Goal: Task Accomplishment & Management: Use online tool/utility

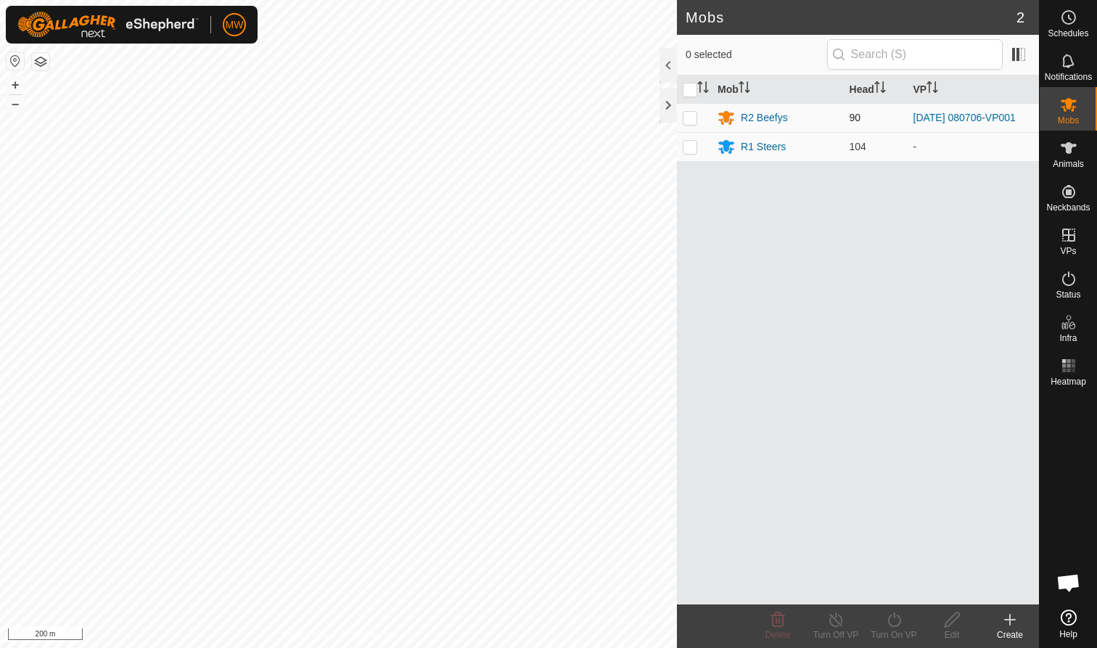
click at [580, 121] on p-checkbox at bounding box center [690, 118] width 15 height 12
checkbox input "true"
click at [580, 397] on icon at bounding box center [893, 619] width 13 height 15
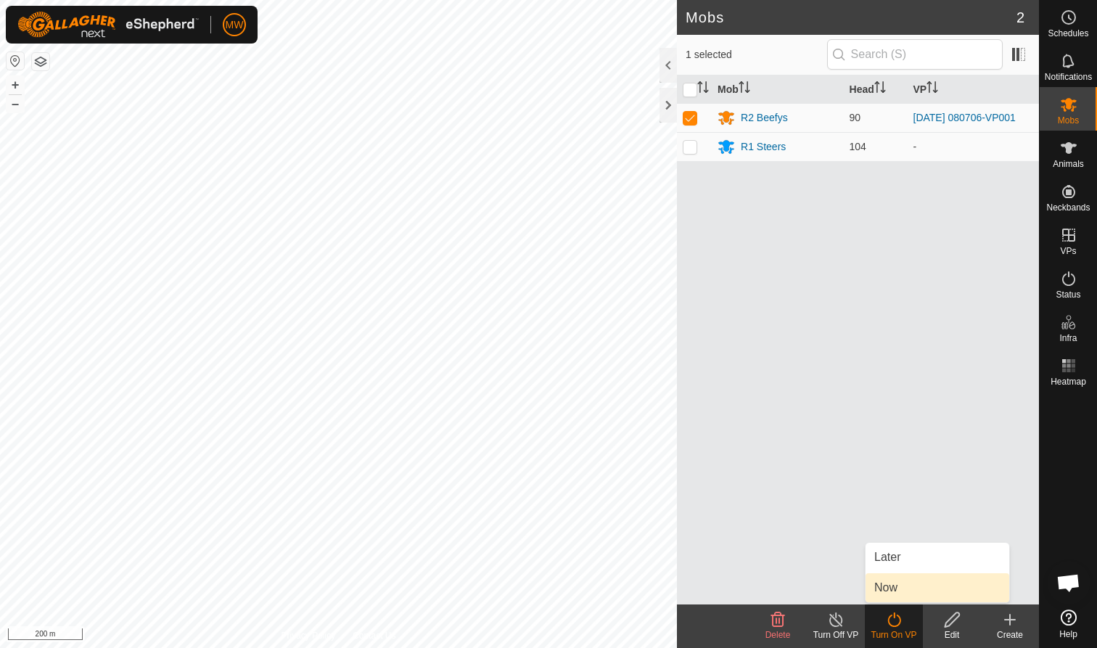
click at [580, 397] on link "Now" at bounding box center [937, 587] width 144 height 29
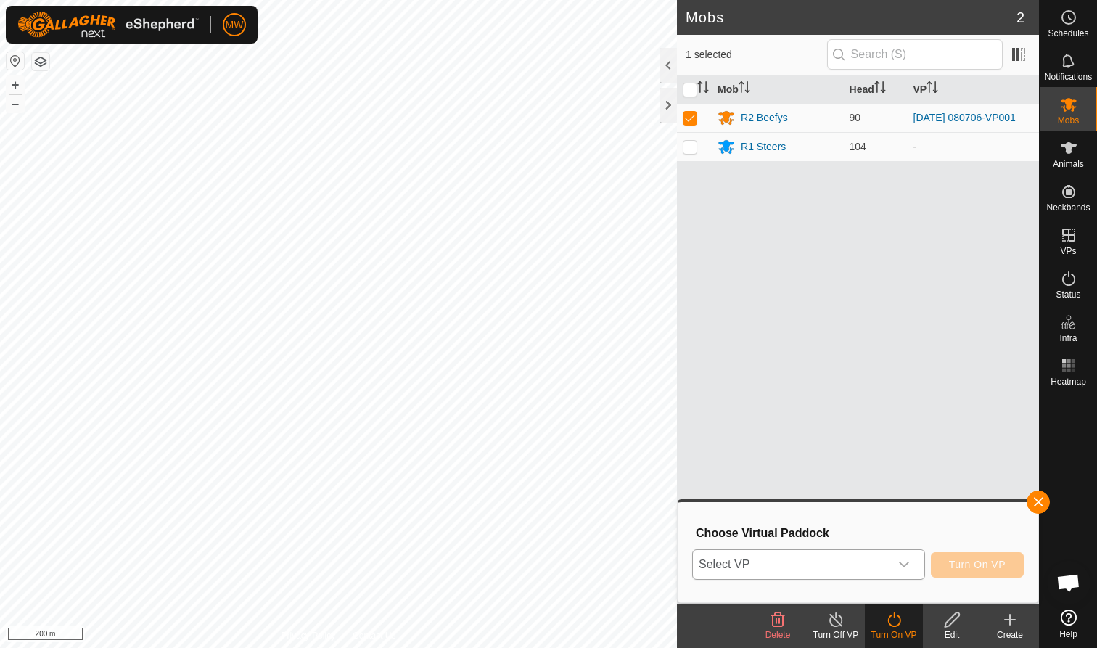
click at [580, 397] on icon "dropdown trigger" at bounding box center [904, 565] width 12 height 12
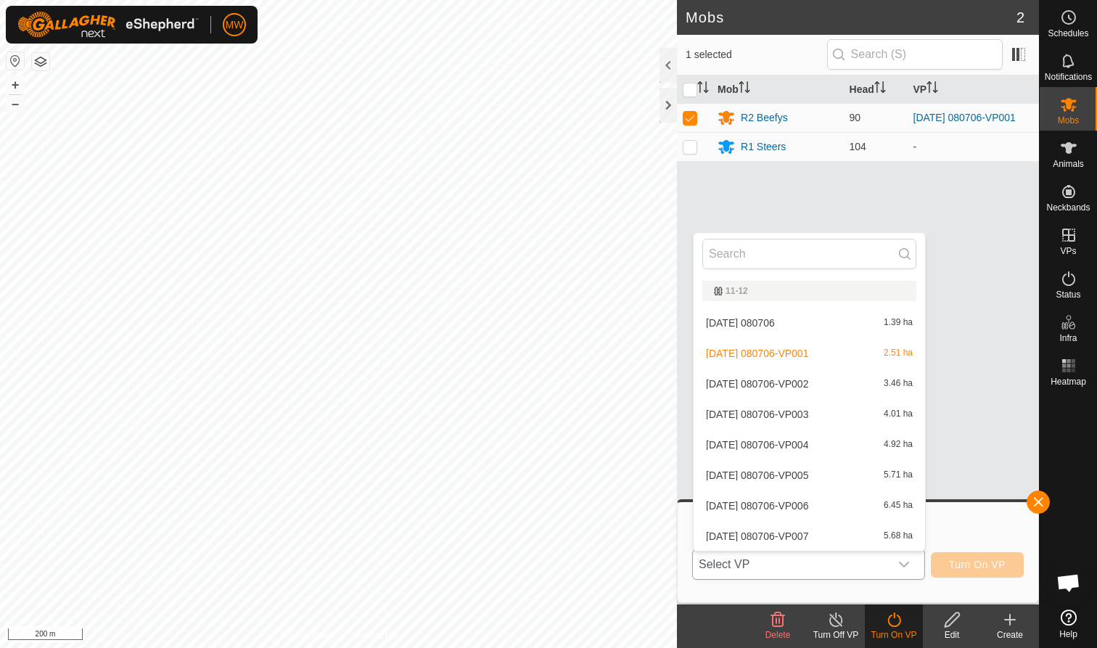
click at [580, 380] on li "[DATE] 080706-VP002 3.46 ha" at bounding box center [808, 383] width 231 height 29
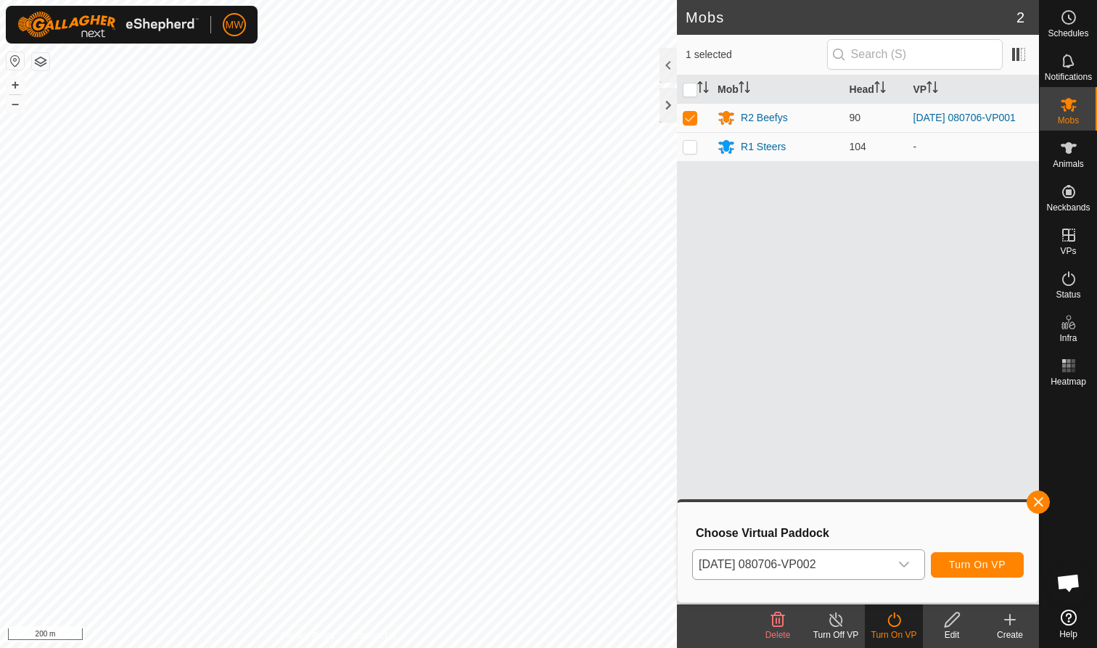
click at [580, 397] on span "Turn On VP" at bounding box center [977, 565] width 57 height 12
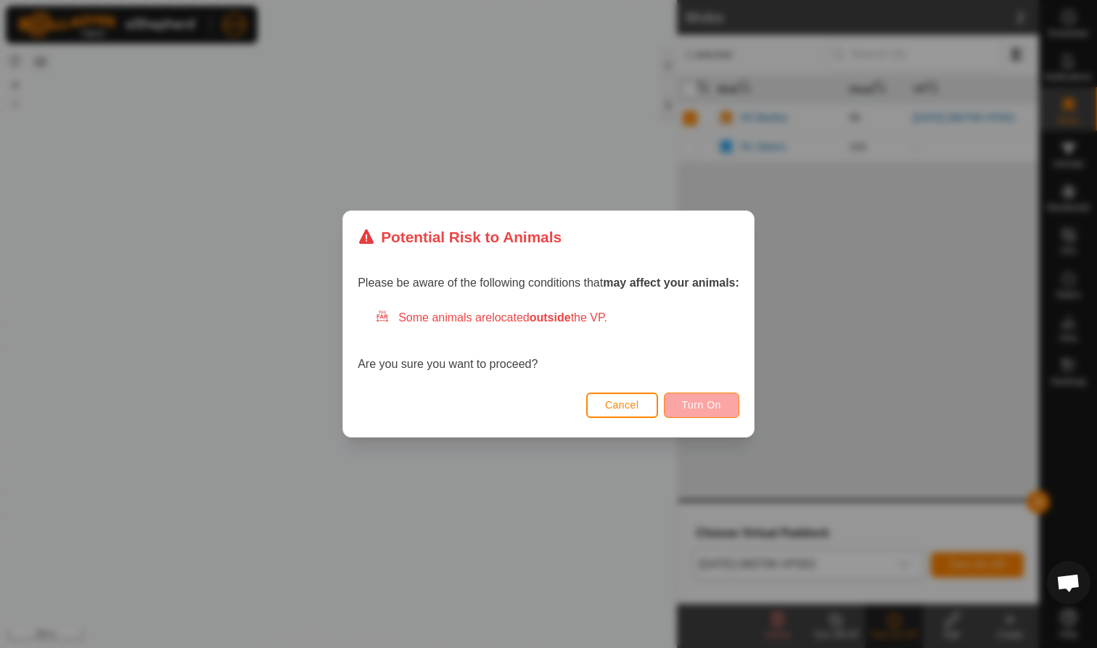
click at [580, 397] on span "Turn On" at bounding box center [701, 405] width 39 height 12
